Goal: Information Seeking & Learning: Learn about a topic

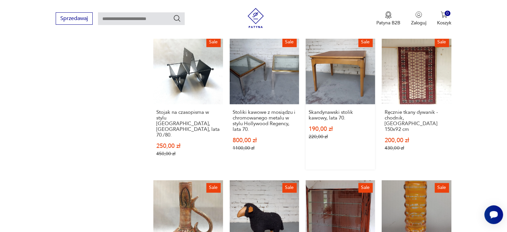
scroll to position [537, 0]
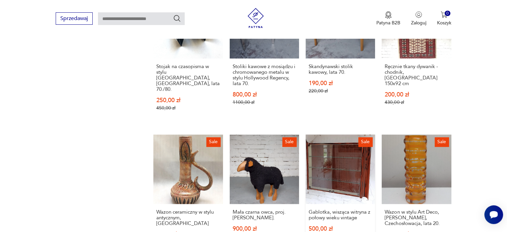
click at [345, 162] on link "Sale Gablotka, wisząca witryna z połowy wieku vintage 500,00 zł 850,00 zł" at bounding box center [340, 195] width 69 height 123
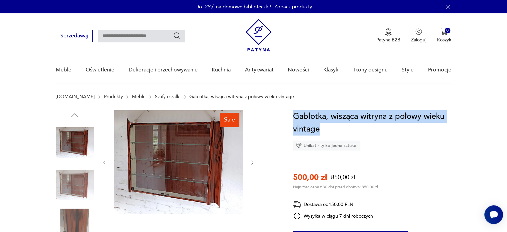
drag, startPoint x: 294, startPoint y: 114, endPoint x: 329, endPoint y: 130, distance: 39.2
click at [329, 130] on h1 "Gablotka, wisząca witryna z połowy wieku vintage" at bounding box center [372, 122] width 158 height 25
copy h1 "Gablotka, wisząca witryna z połowy wieku vintage"
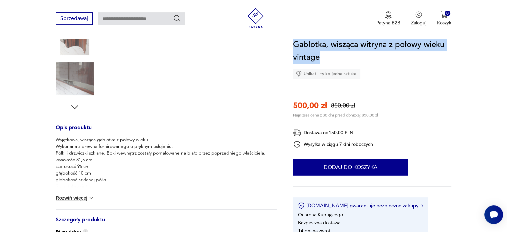
scroll to position [233, 0]
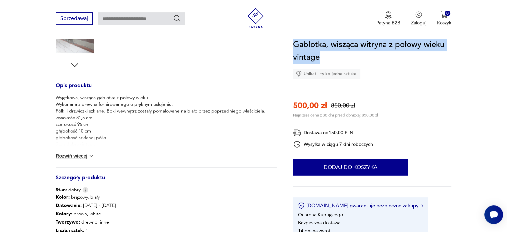
click at [66, 156] on button "Rozwiń więcej" at bounding box center [75, 155] width 39 height 7
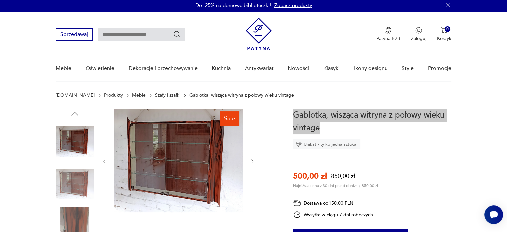
scroll to position [0, 0]
